Goal: Book appointment/travel/reservation

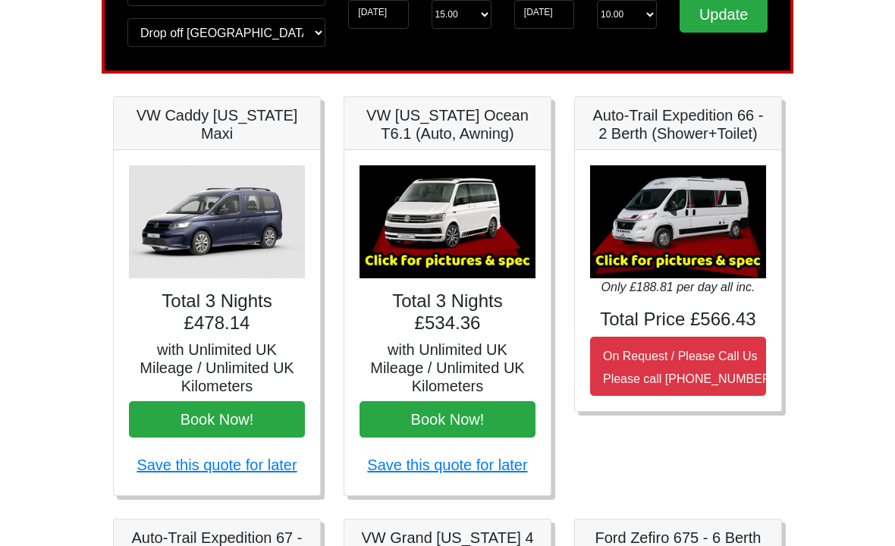
scroll to position [153, 0]
click at [466, 225] on img at bounding box center [448, 221] width 176 height 113
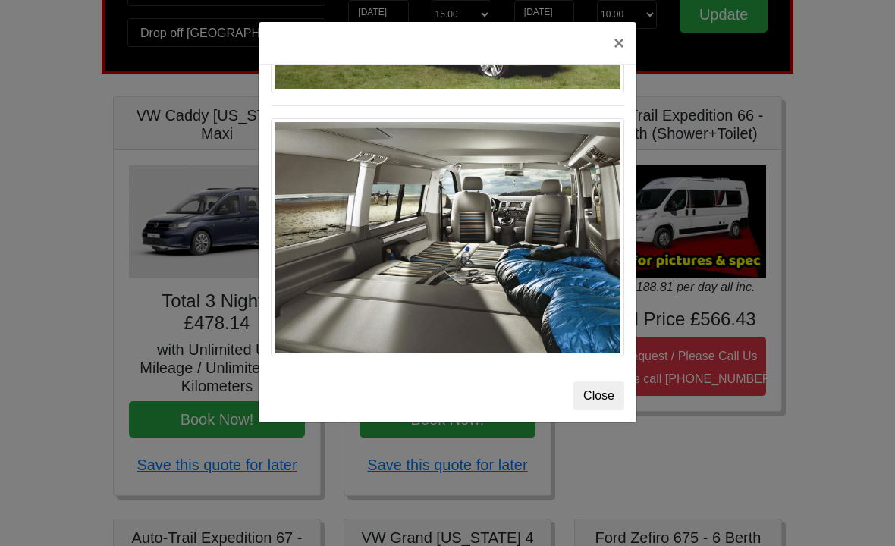
scroll to position [1691, 0]
click at [617, 49] on button "×" at bounding box center [618, 43] width 35 height 42
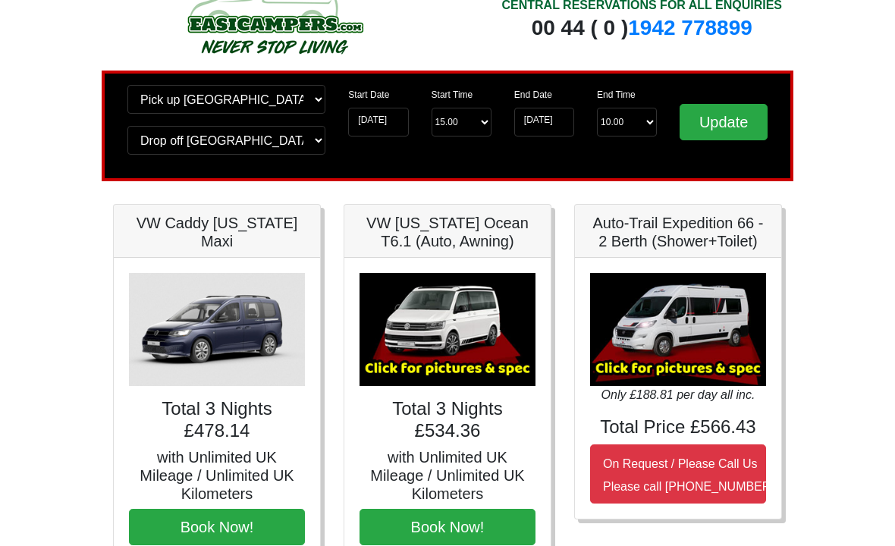
scroll to position [0, 0]
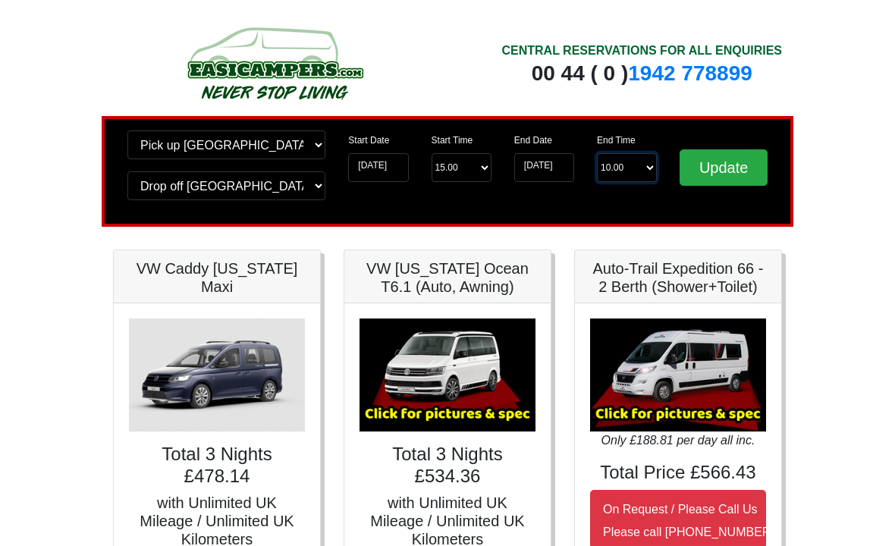
click at [649, 171] on select "End Time 10.00 -------- 08.00 am 09.00 am 10.00 am 11.00 am (Sunday Only)" at bounding box center [627, 167] width 60 height 29
click at [653, 177] on select "End Time 10.00 -------- 08.00 am 09.00 am 10.00 am 11.00 am (Sunday Only)" at bounding box center [627, 167] width 60 height 29
select select "10.00"
click at [568, 171] on input "29-08-2025" at bounding box center [544, 167] width 60 height 29
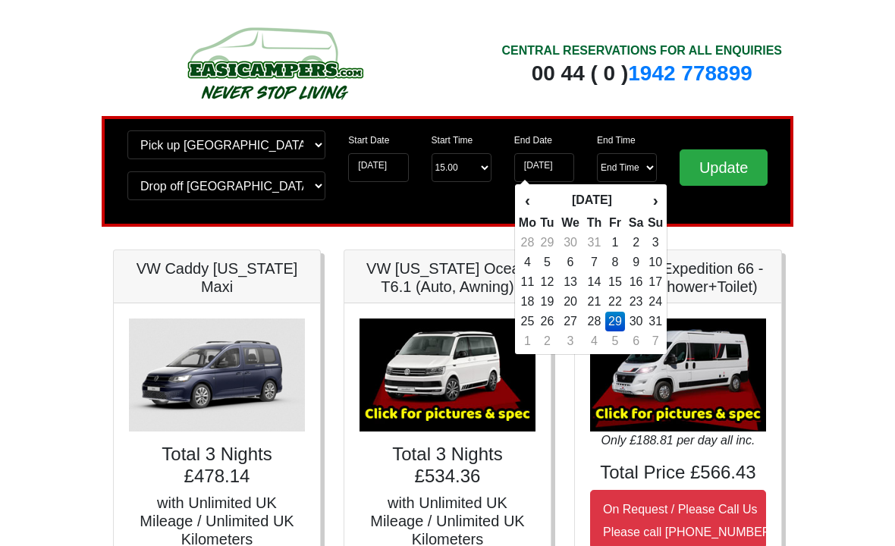
click at [593, 325] on td "28" at bounding box center [594, 322] width 22 height 20
type input "[DATE]"
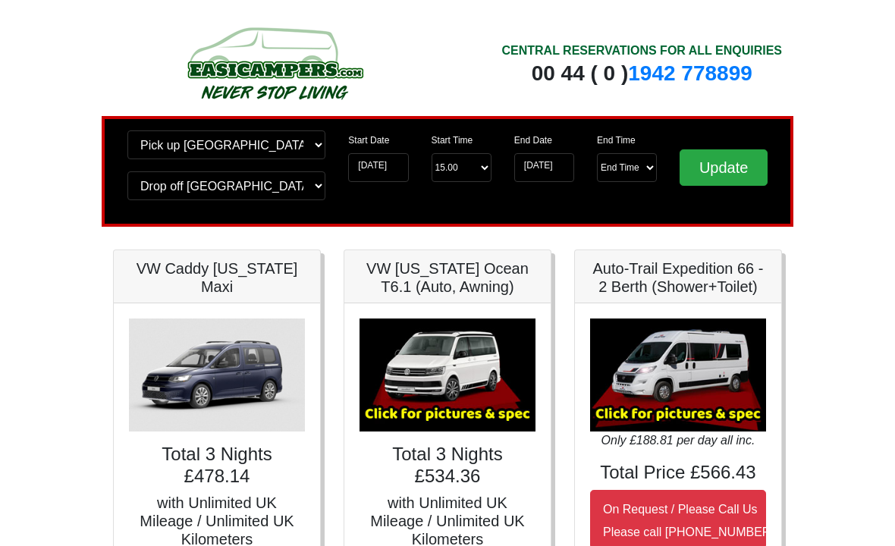
click at [724, 171] on input "Update" at bounding box center [724, 167] width 88 height 36
